Goal: Communication & Community: Answer question/provide support

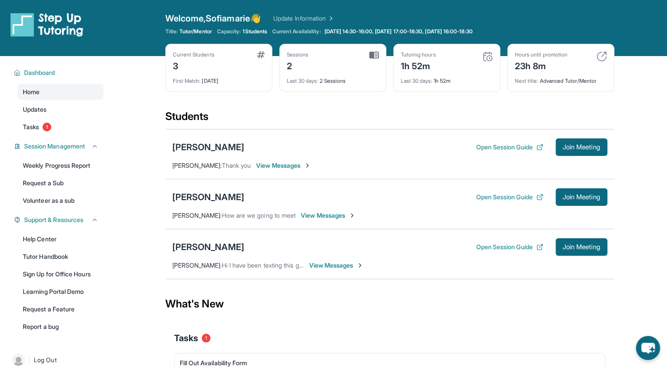
click at [311, 210] on div "[PERSON_NAME] Open Session Guide Join Meeting [PERSON_NAME] : How are we going …" at bounding box center [389, 204] width 449 height 50
click at [345, 219] on span "View Messages" at bounding box center [328, 215] width 55 height 9
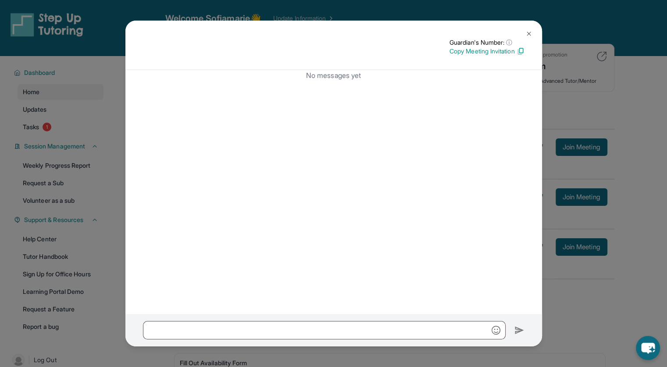
click at [526, 34] on img at bounding box center [528, 33] width 7 height 7
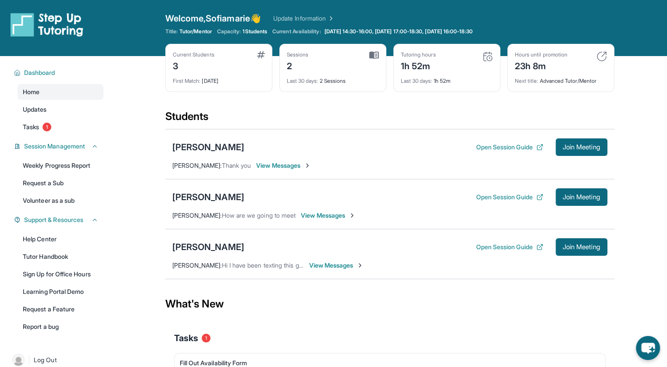
click at [276, 171] on div "[PERSON_NAME] Open Session Guide Join Meeting [PERSON_NAME] : Thank you View Me…" at bounding box center [389, 154] width 449 height 50
click at [269, 163] on span "View Messages" at bounding box center [283, 165] width 55 height 9
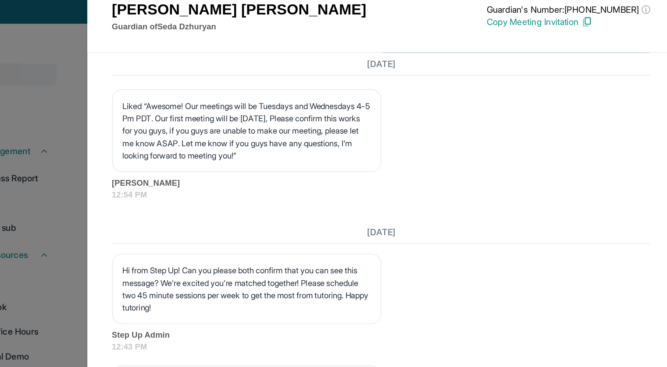
scroll to position [1054, 1]
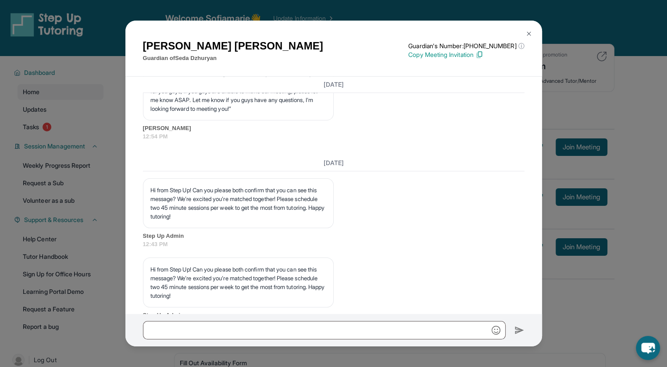
click at [527, 30] on img at bounding box center [528, 33] width 7 height 7
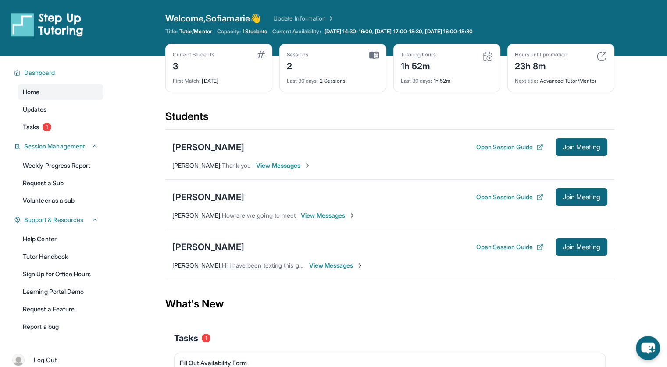
drag, startPoint x: 171, startPoint y: 198, endPoint x: 263, endPoint y: 193, distance: 92.2
click at [263, 193] on div "[PERSON_NAME] Open Session Guide Join Meeting [PERSON_NAME] : How are we going …" at bounding box center [389, 204] width 449 height 50
copy div "[PERSON_NAME]"
drag, startPoint x: 169, startPoint y: 244, endPoint x: 274, endPoint y: 246, distance: 104.8
click at [274, 246] on div "[PERSON_NAME] Open Session Guide Join Meeting [PERSON_NAME] : Hi I have been te…" at bounding box center [389, 254] width 449 height 50
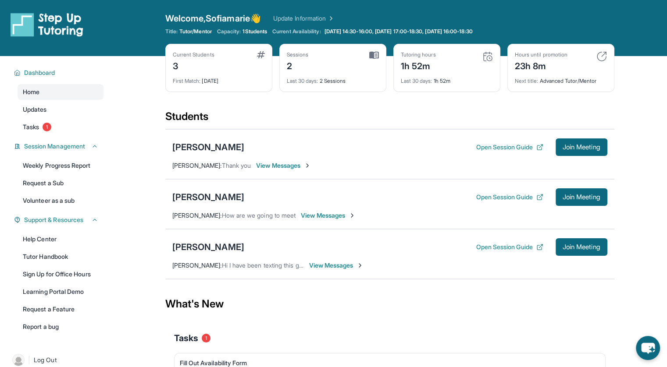
copy div "[PERSON_NAME]"
click at [353, 217] on span "View Messages" at bounding box center [328, 215] width 55 height 9
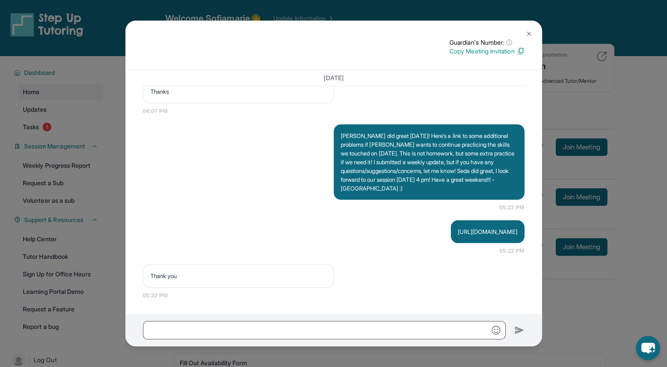
scroll to position [74, 0]
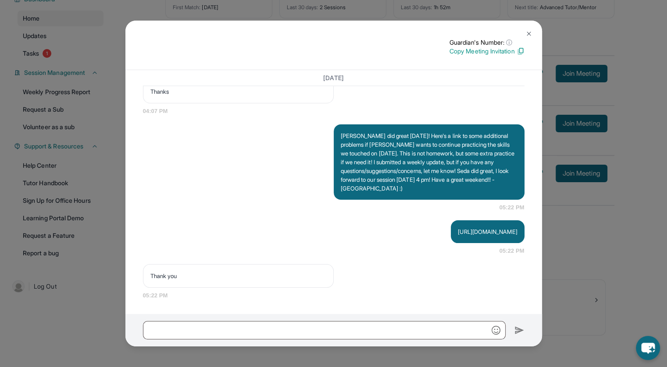
click at [530, 29] on button at bounding box center [529, 34] width 18 height 18
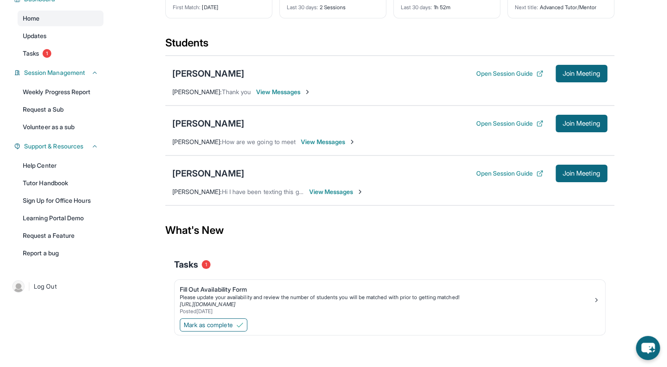
click at [352, 188] on span "View Messages" at bounding box center [336, 192] width 55 height 9
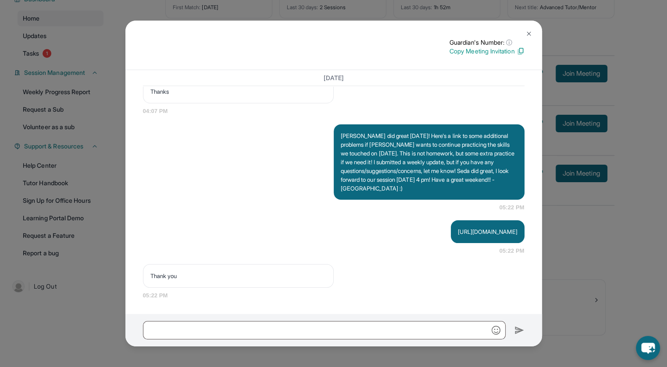
scroll to position [1795, 0]
click at [526, 32] on img at bounding box center [528, 33] width 7 height 7
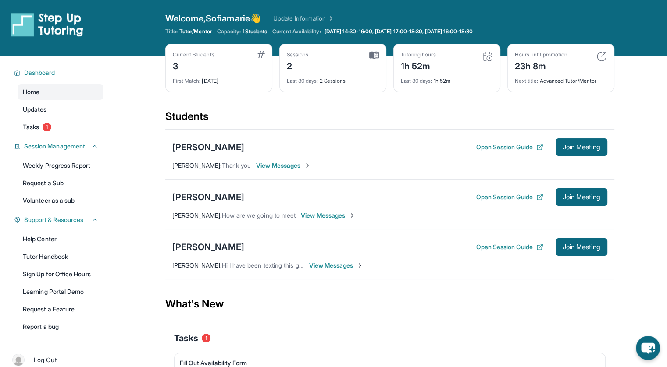
click at [331, 217] on span "View Messages" at bounding box center [328, 215] width 55 height 9
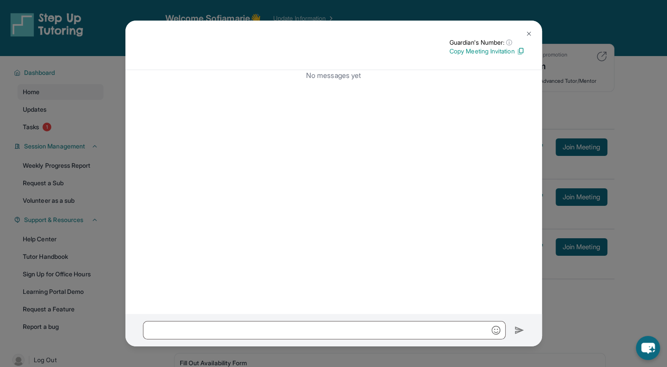
click at [528, 35] on img at bounding box center [528, 33] width 7 height 7
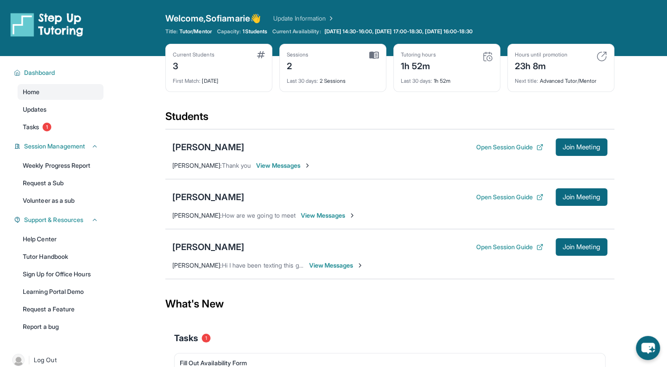
click at [332, 264] on span "View Messages" at bounding box center [336, 265] width 55 height 9
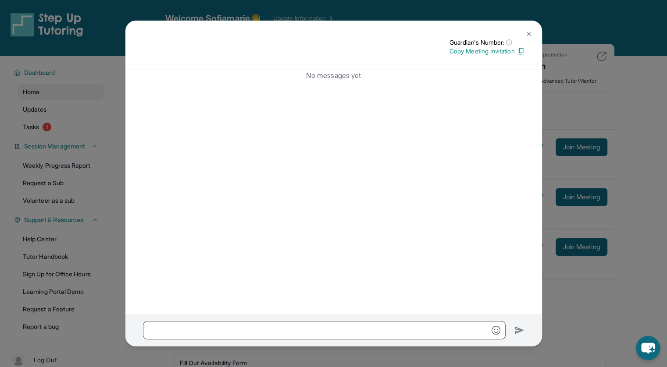
click at [528, 39] on button at bounding box center [529, 34] width 18 height 18
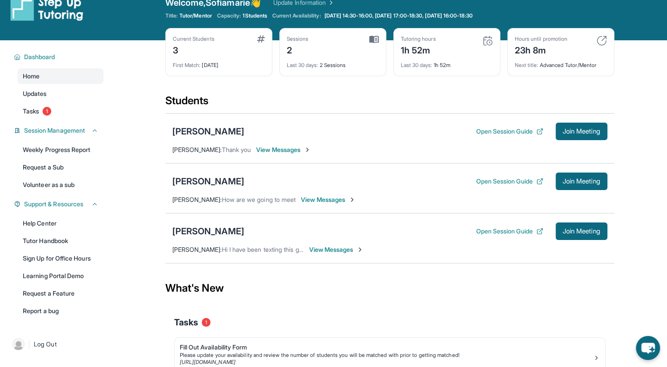
scroll to position [16, 0]
click at [328, 199] on span "View Messages" at bounding box center [328, 200] width 55 height 9
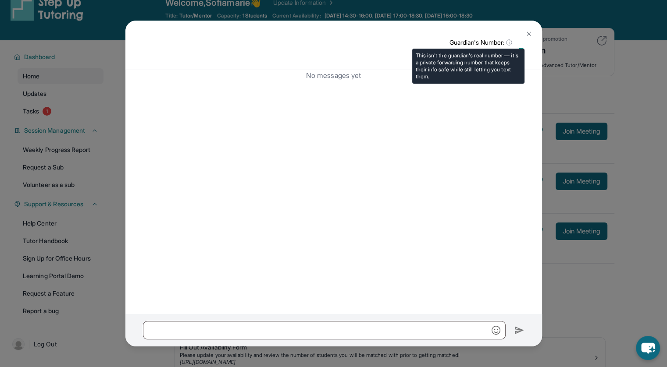
click at [507, 42] on span "ⓘ" at bounding box center [509, 42] width 6 height 9
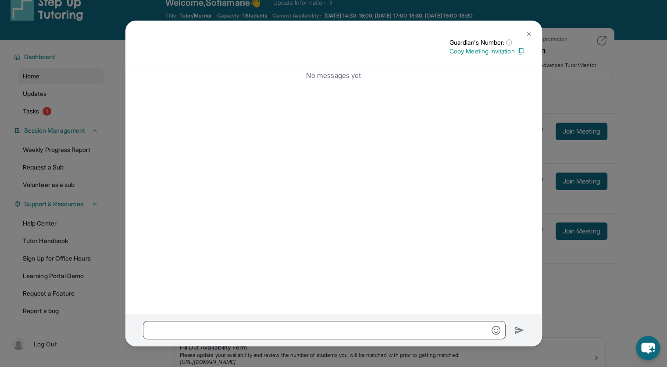
click at [526, 26] on button at bounding box center [529, 34] width 18 height 18
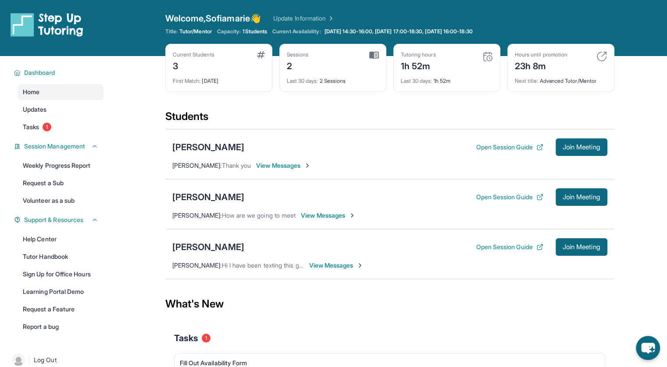
scroll to position [0, 0]
